Goal: Task Accomplishment & Management: Use online tool/utility

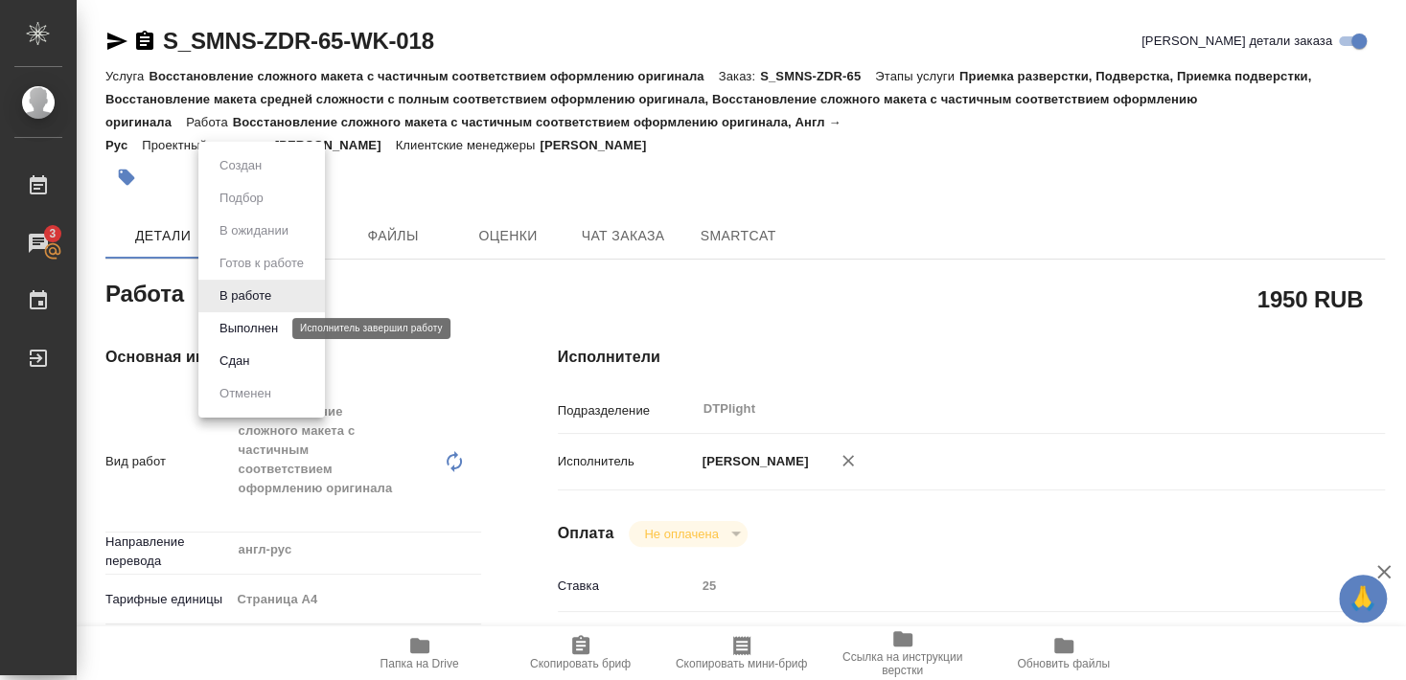
click at [252, 329] on button "Выполнен" at bounding box center [249, 328] width 70 height 21
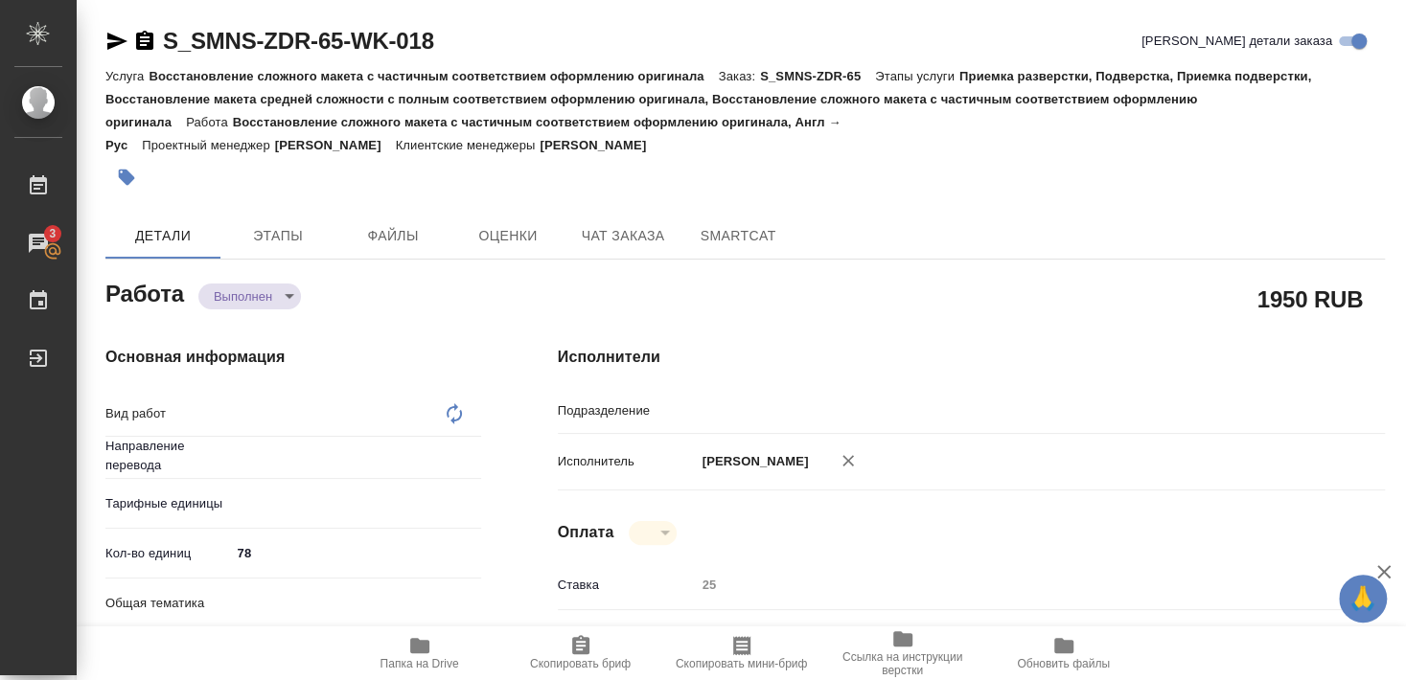
type textarea "x"
type textarea "Восстановление сложного макета с частичным соответствием оформлению оригинала"
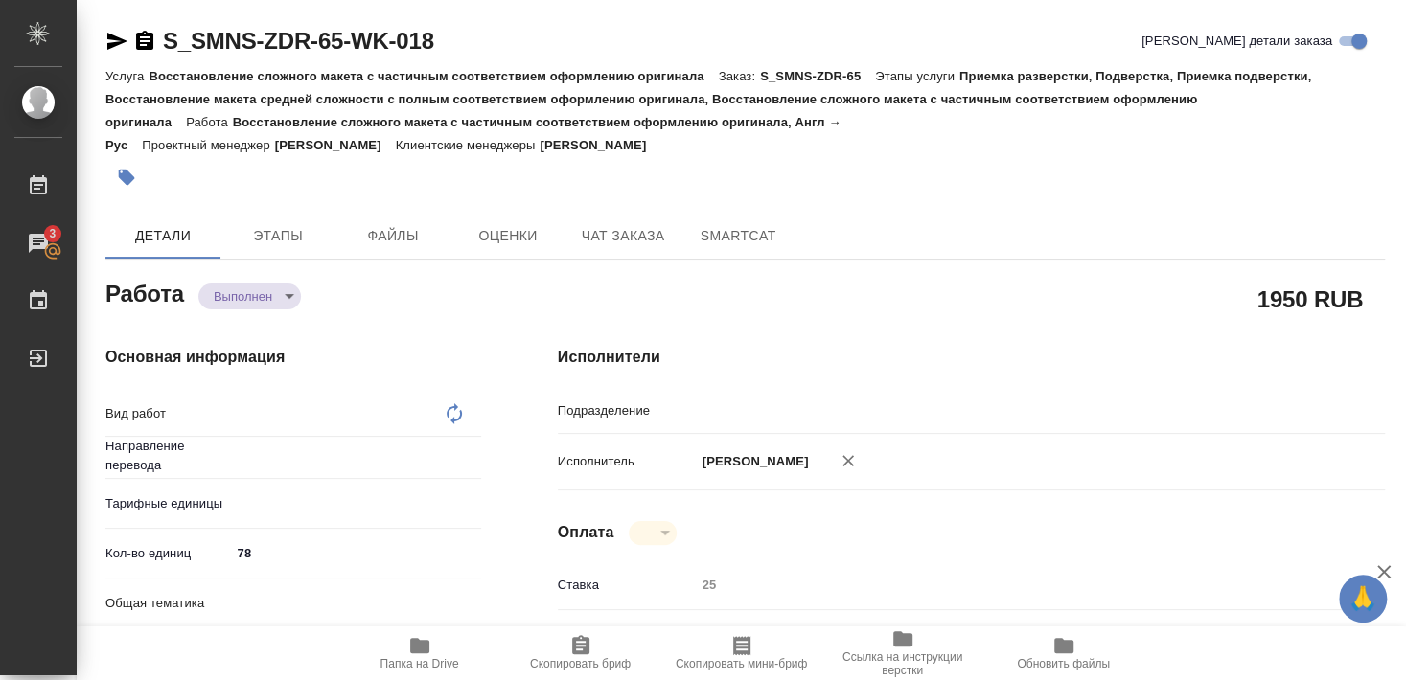
type textarea "x"
type input "англ-рус"
type input "DTPlight"
type textarea "x"
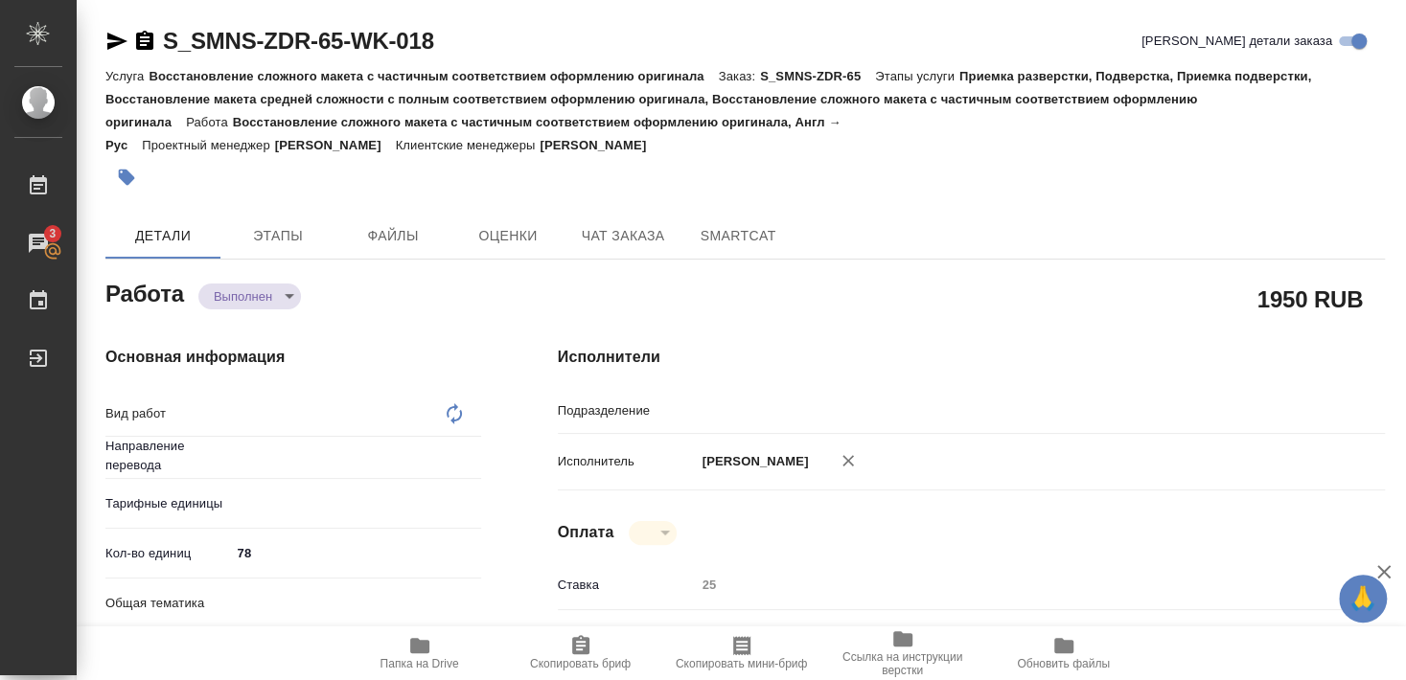
type textarea "x"
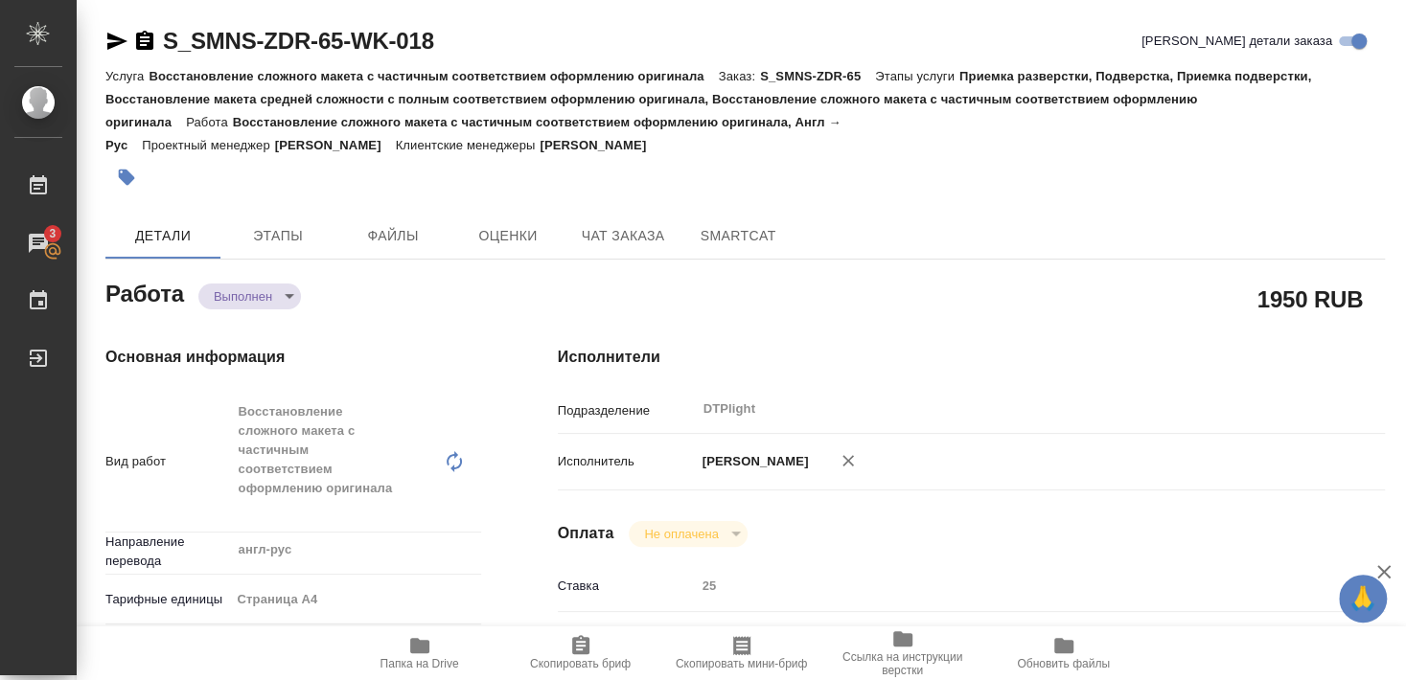
type textarea "x"
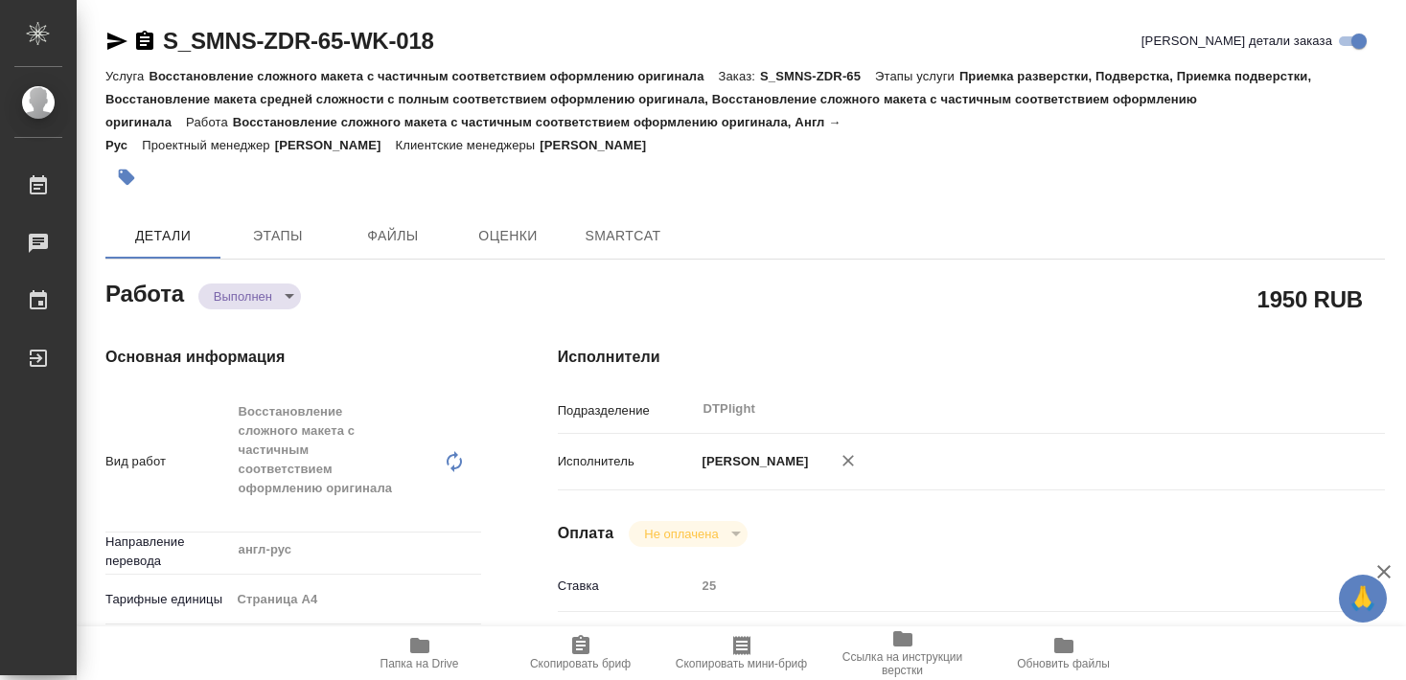
type textarea "x"
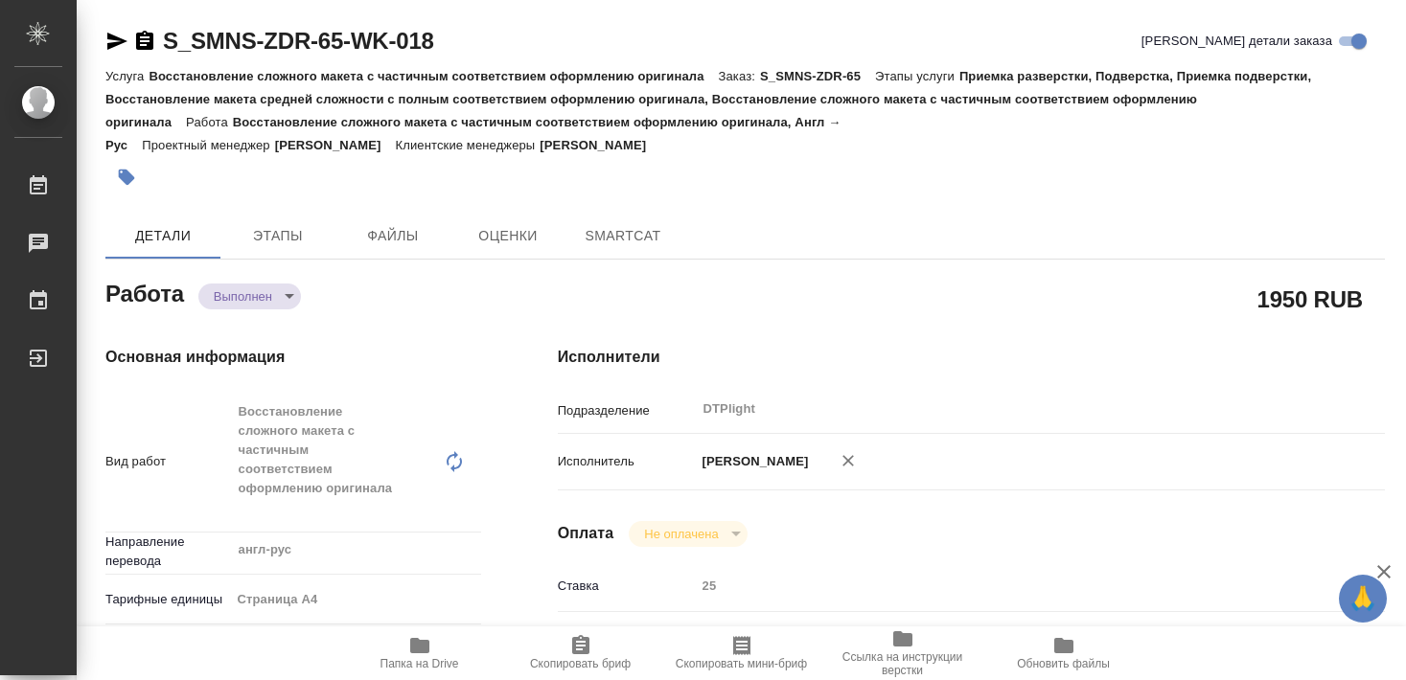
type textarea "x"
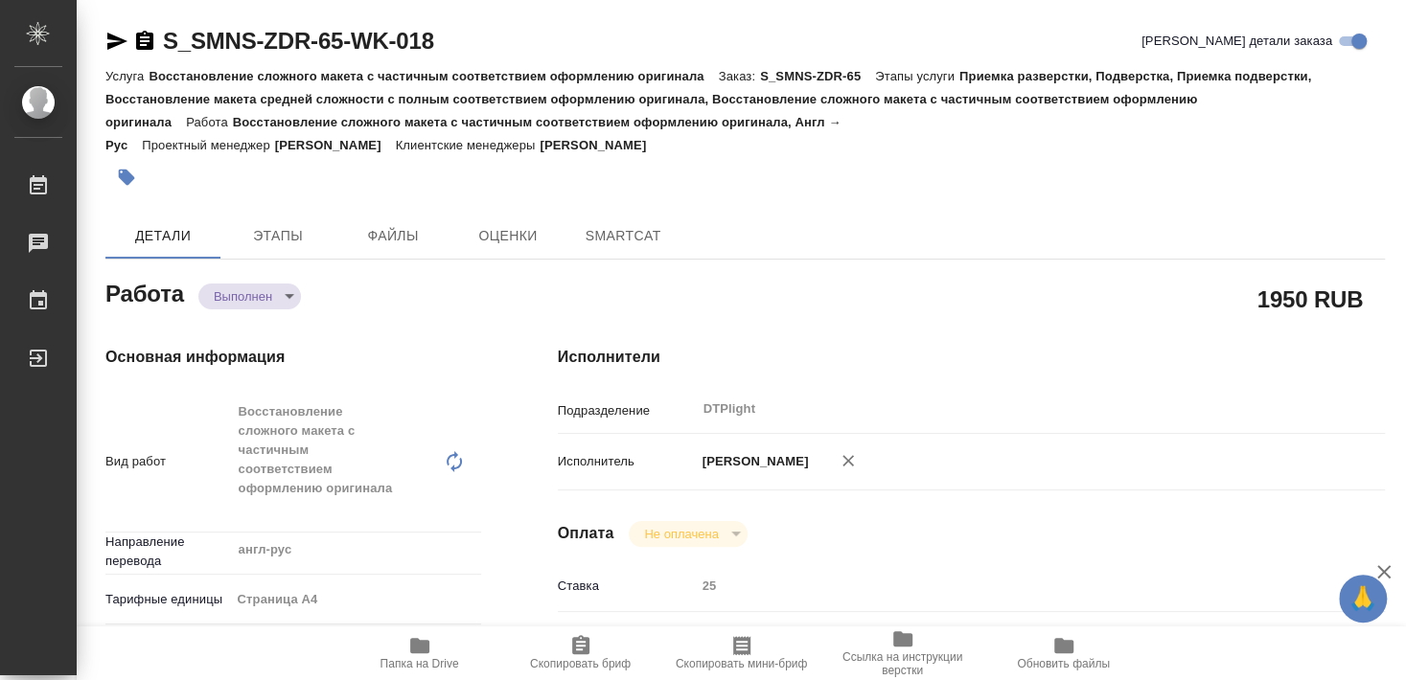
type textarea "x"
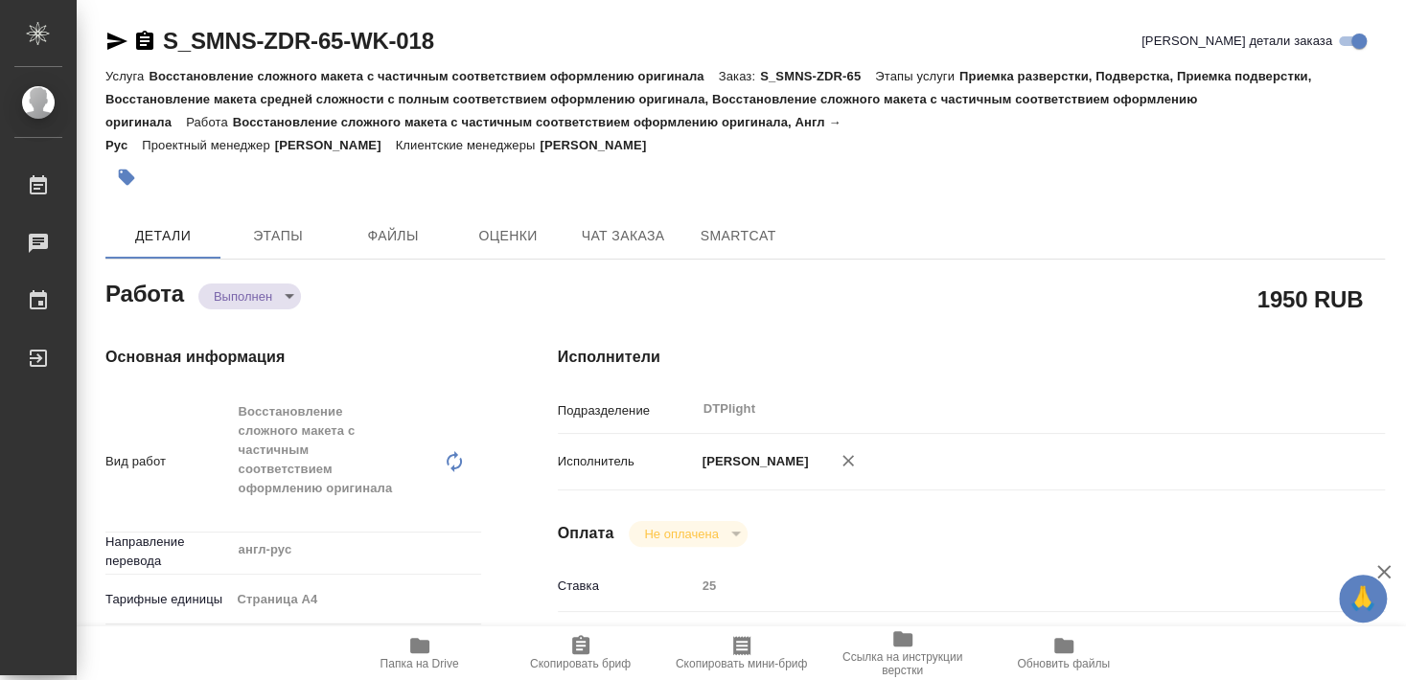
type textarea "x"
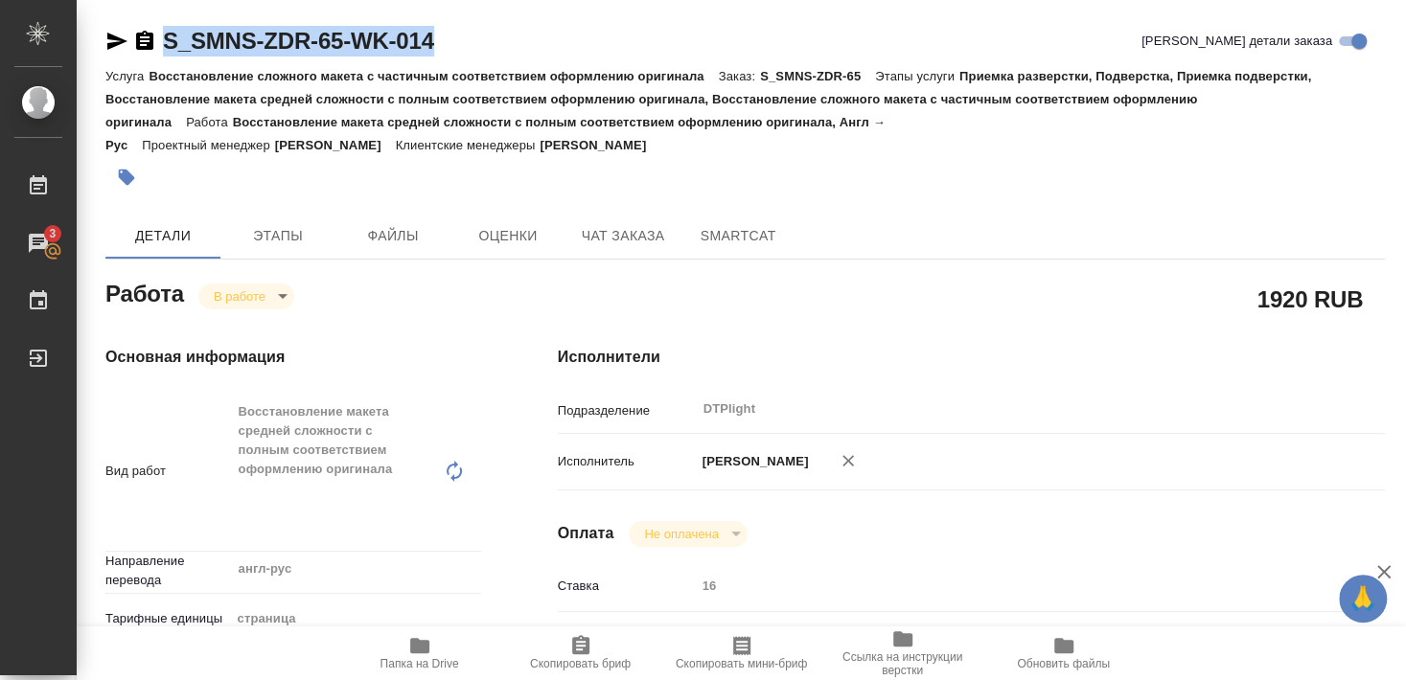
drag, startPoint x: 169, startPoint y: 58, endPoint x: 454, endPoint y: 63, distance: 285.6
click at [454, 63] on div "S_SMNS-ZDR-65-WK-014 Кратко детали заказа" at bounding box center [744, 45] width 1279 height 38
copy link "S_SMNS-ZDR-65-WK-014"
click at [109, 39] on icon "button" at bounding box center [117, 41] width 20 height 17
copy link "S_SMNS-ZDR-65-WK-014"
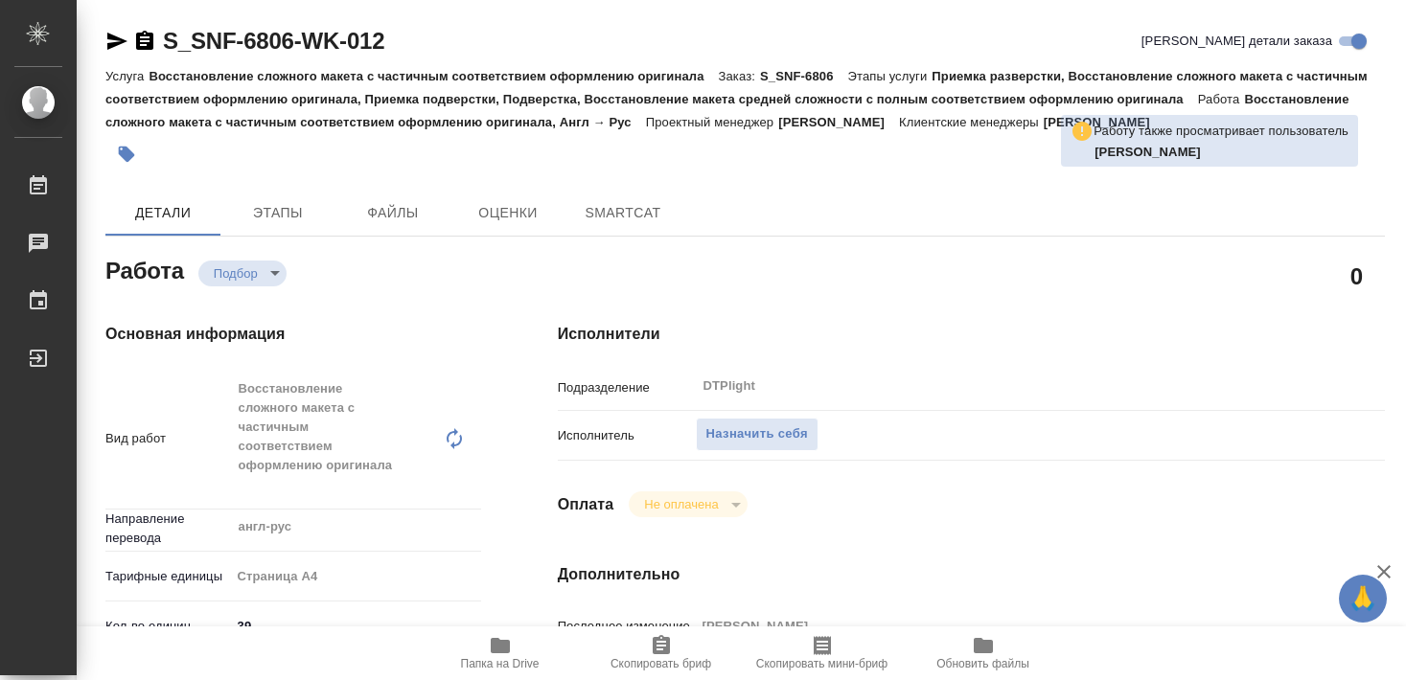
type textarea "x"
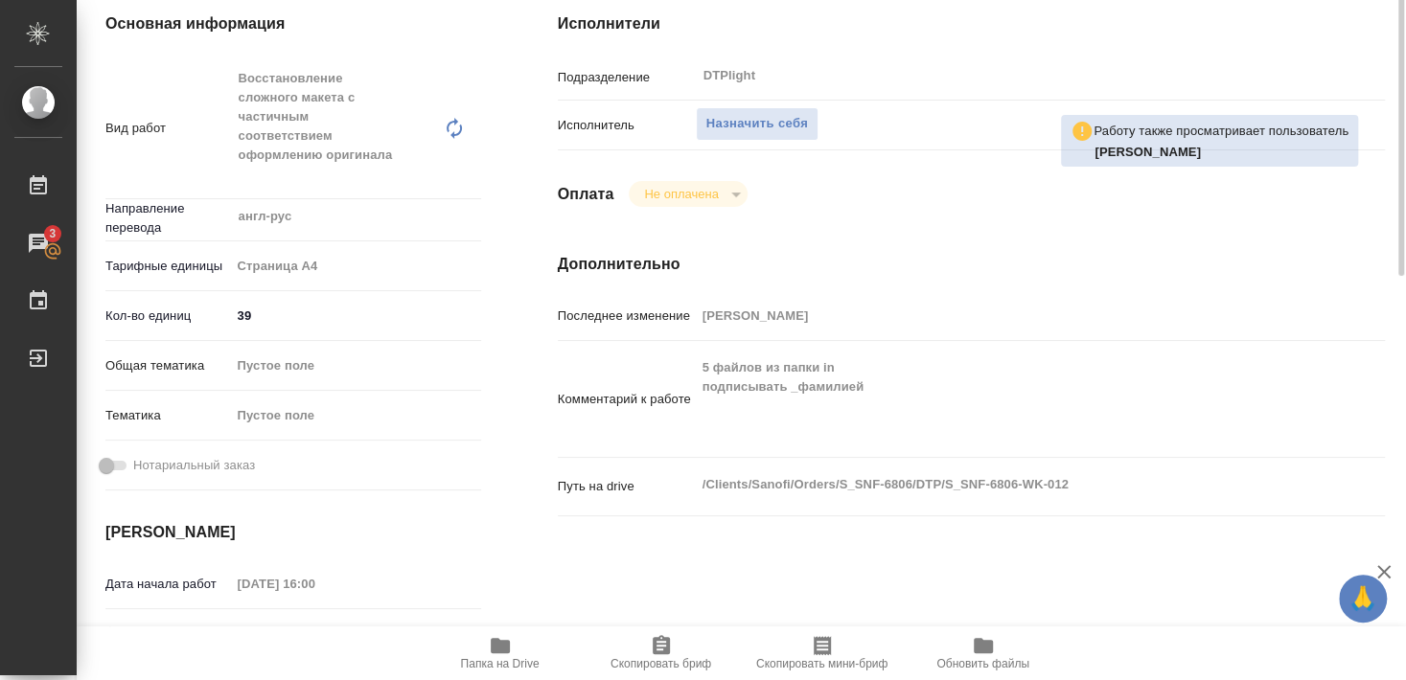
scroll to position [207, 0]
